Goal: Check status: Check status

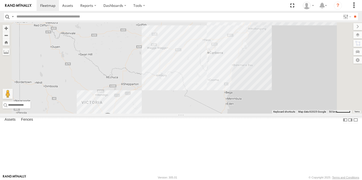
click at [0, 0] on div "HR 71" at bounding box center [0, 0] width 0 height 0
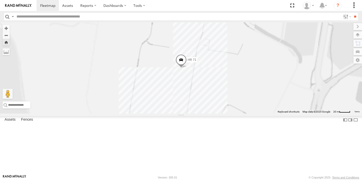
click at [0, 0] on span at bounding box center [0, 0] width 0 height 0
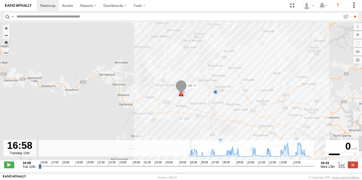
drag, startPoint x: 67, startPoint y: 167, endPoint x: 23, endPoint y: 168, distance: 43.4
click at [23, 168] on div "16:58 Tue 12th Created with Highcharts 6.0.7 [DOMAIN_NAME] 16:58 17:58 18:58 19…" at bounding box center [181, 165] width 354 height 8
click at [184, 157] on rect at bounding box center [176, 148] width 275 height 16
click at [192, 156] on icon at bounding box center [192, 154] width 4 height 4
drag, startPoint x: 192, startPoint y: 157, endPoint x: 196, endPoint y: 156, distance: 3.6
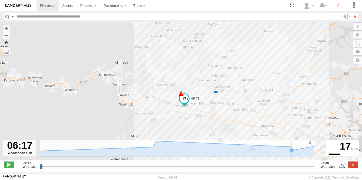
click at [293, 153] on icon at bounding box center [292, 150] width 4 height 4
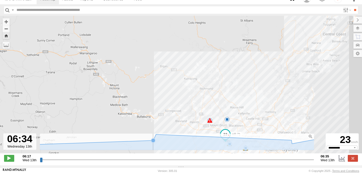
click at [49, 148] on icon at bounding box center [175, 146] width 336 height 11
click at [43, 164] on input "range" at bounding box center [177, 166] width 274 height 5
click at [80, 166] on div "**********" at bounding box center [181, 165] width 362 height 11
click at [339, 162] on label at bounding box center [342, 165] width 8 height 7
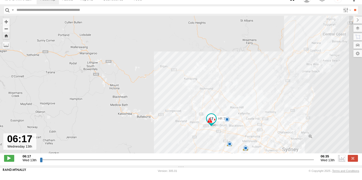
click at [339, 162] on label at bounding box center [342, 165] width 8 height 7
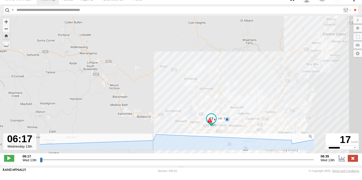
click at [355, 162] on label at bounding box center [352, 165] width 10 height 7
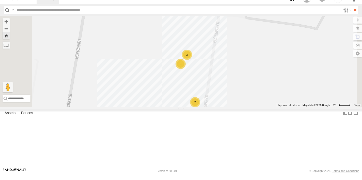
click at [0, 0] on span at bounding box center [0, 0] width 0 height 0
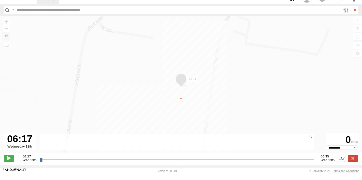
type input "**********"
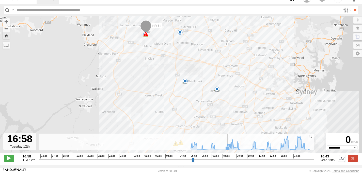
click at [227, 153] on icon at bounding box center [227, 155] width 4 height 4
click at [223, 153] on icon at bounding box center [225, 155] width 5 height 5
click at [219, 151] on icon at bounding box center [250, 149] width 124 height 14
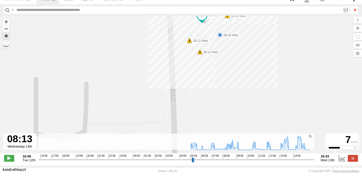
click at [220, 39] on span at bounding box center [219, 41] width 5 height 5
click at [358, 160] on div "**********" at bounding box center [181, 165] width 362 height 11
click at [350, 164] on label at bounding box center [352, 165] width 10 height 7
